Goal: Transaction & Acquisition: Obtain resource

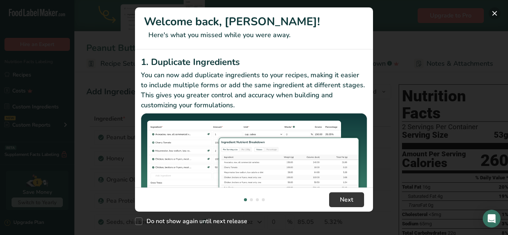
click at [494, 14] on button "New Features" at bounding box center [495, 13] width 12 height 12
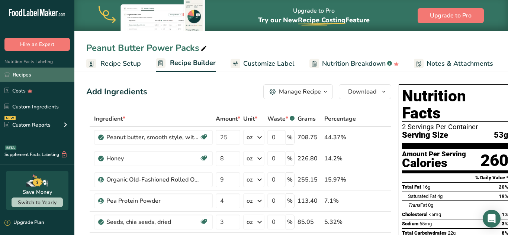
click at [23, 75] on link "Recipes" at bounding box center [37, 75] width 74 height 14
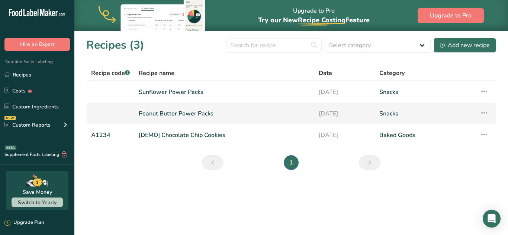
click at [483, 115] on icon at bounding box center [484, 112] width 9 height 13
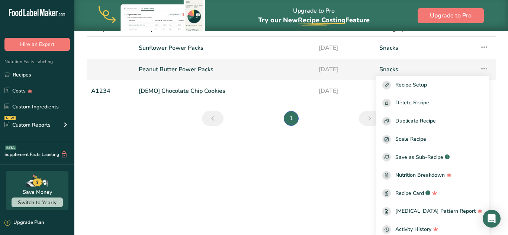
scroll to position [48, 0]
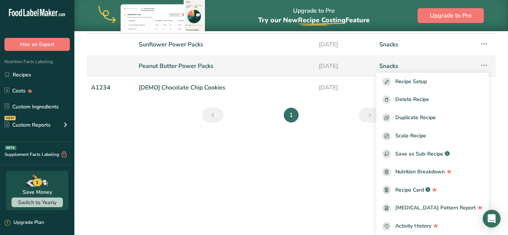
click at [197, 65] on link "Peanut Butter Power Packs" at bounding box center [224, 66] width 171 height 16
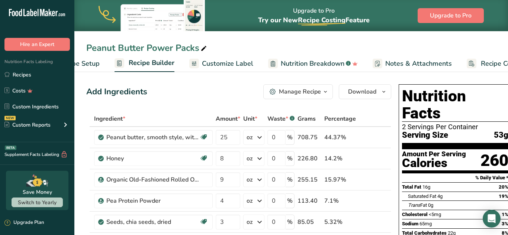
scroll to position [0, 78]
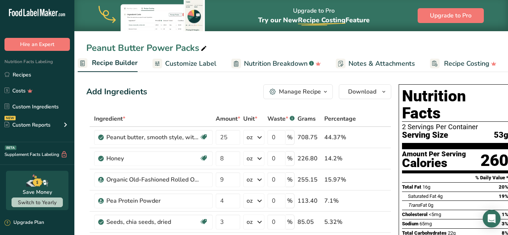
click at [378, 65] on span "Notes & Attachments" at bounding box center [381, 64] width 67 height 10
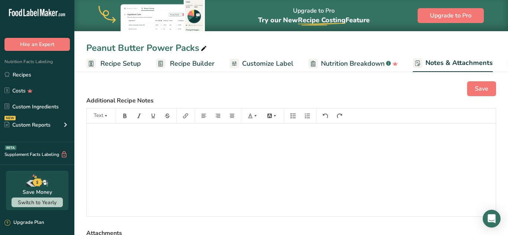
click at [193, 66] on span "Recipe Builder" at bounding box center [192, 64] width 45 height 10
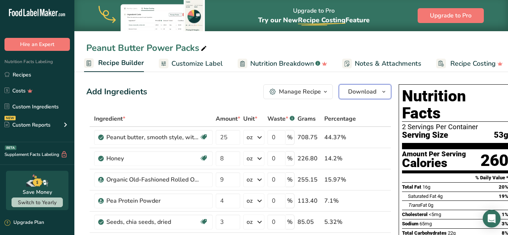
click at [381, 90] on icon "button" at bounding box center [384, 91] width 6 height 9
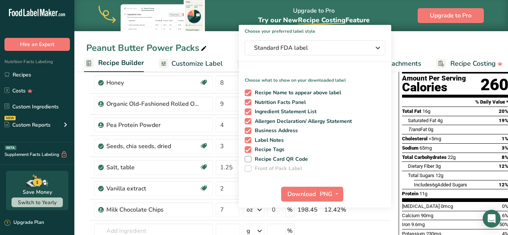
scroll to position [82, 0]
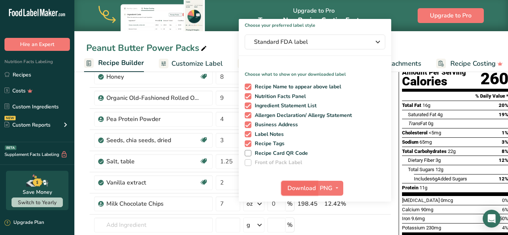
click at [315, 192] on button "Download" at bounding box center [299, 188] width 36 height 15
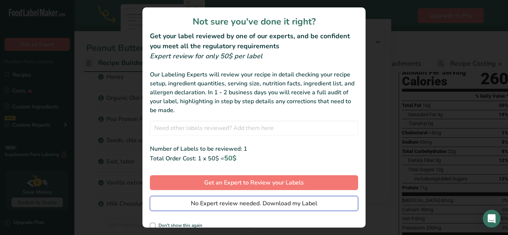
click at [271, 210] on button "No Expert review needed. Download my Label" at bounding box center [254, 203] width 208 height 15
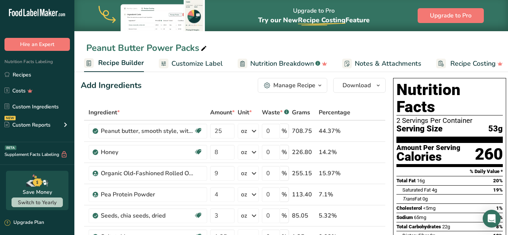
scroll to position [0, 0]
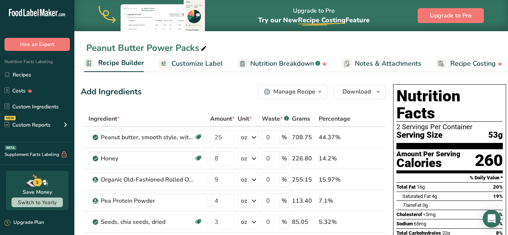
click at [206, 62] on span "Customize Label" at bounding box center [196, 64] width 51 height 10
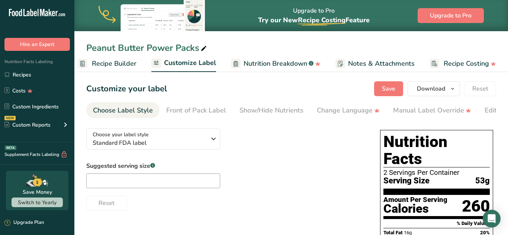
click at [127, 69] on link "Recipe Builder" at bounding box center [107, 63] width 59 height 17
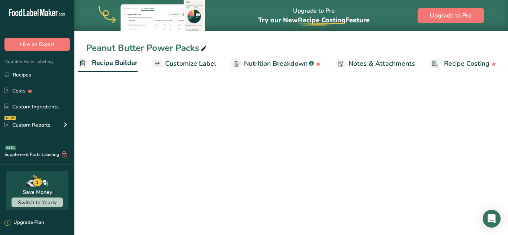
scroll to position [0, 72]
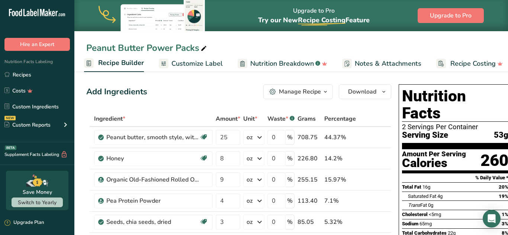
click at [387, 64] on span "Notes & Attachments" at bounding box center [388, 64] width 67 height 10
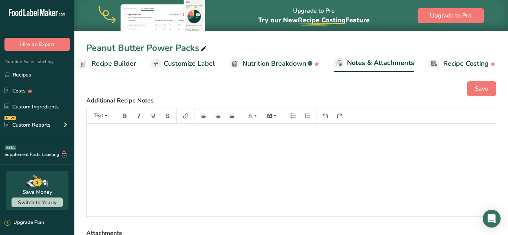
click at [462, 64] on span "Recipe Costing" at bounding box center [465, 64] width 45 height 10
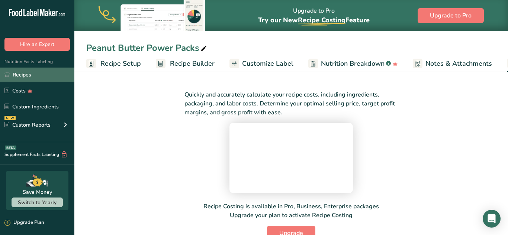
click at [24, 78] on link "Recipes" at bounding box center [37, 75] width 74 height 14
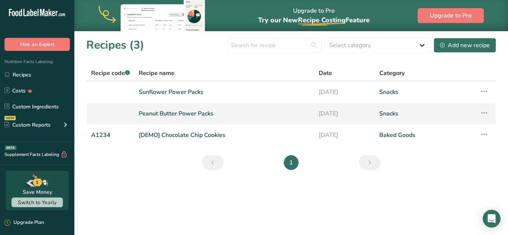
click at [244, 116] on link "Peanut Butter Power Packs" at bounding box center [224, 114] width 171 height 16
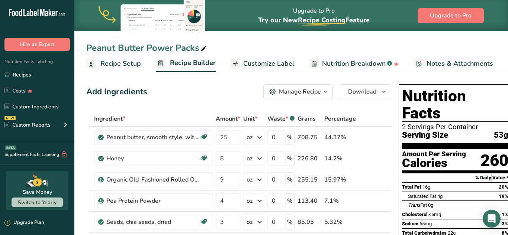
scroll to position [0, 6]
